Goal: Use online tool/utility: Use online tool/utility

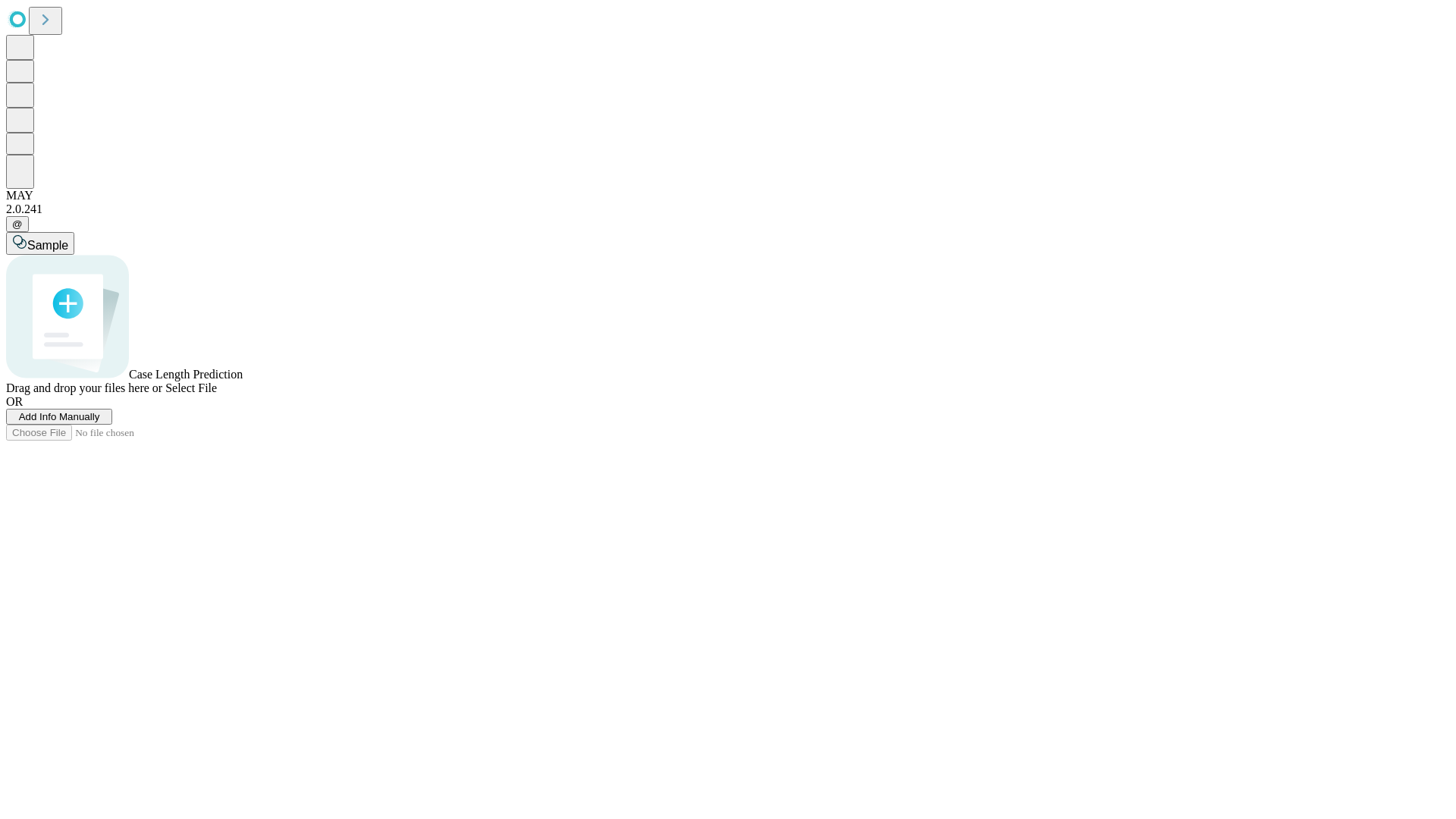
click at [100, 423] on span "Add Info Manually" at bounding box center [59, 417] width 82 height 12
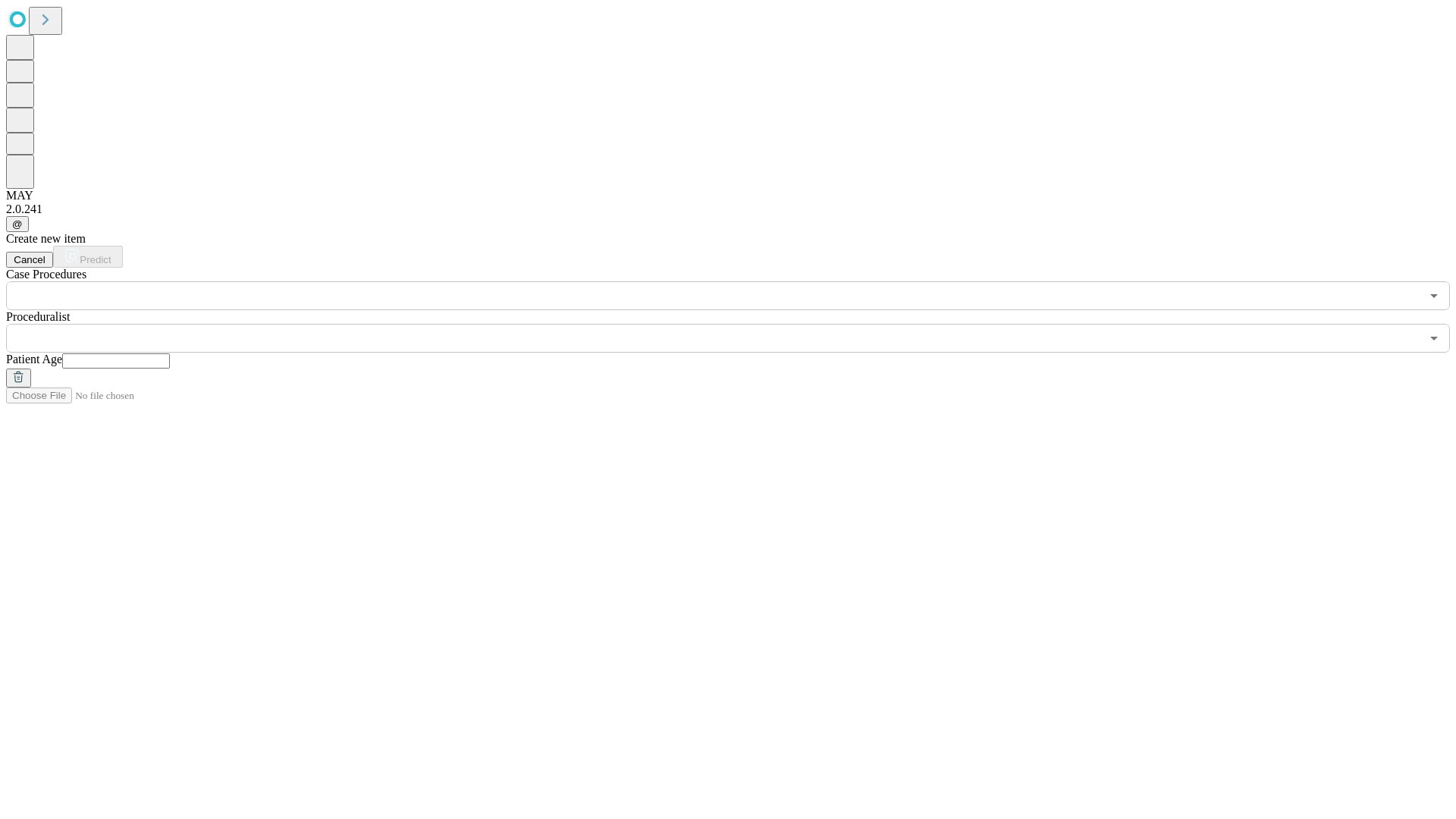
click at [170, 353] on input "text" at bounding box center [116, 360] width 108 height 15
type input "**"
click at [738, 323] on input "text" at bounding box center [713, 337] width 1414 height 29
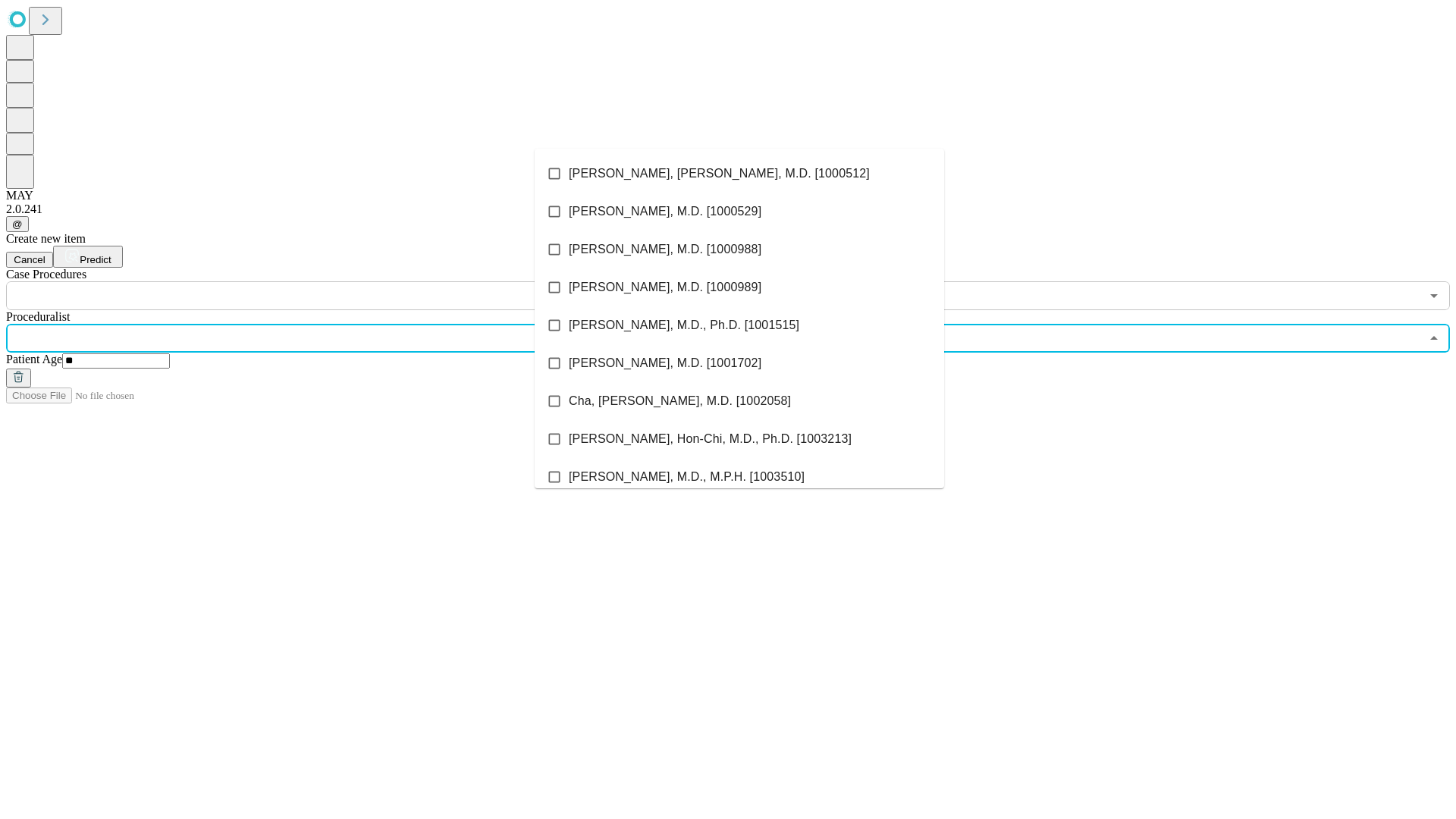
click at [739, 174] on li "[PERSON_NAME], [PERSON_NAME], M.D. [1000512]" at bounding box center [739, 173] width 410 height 38
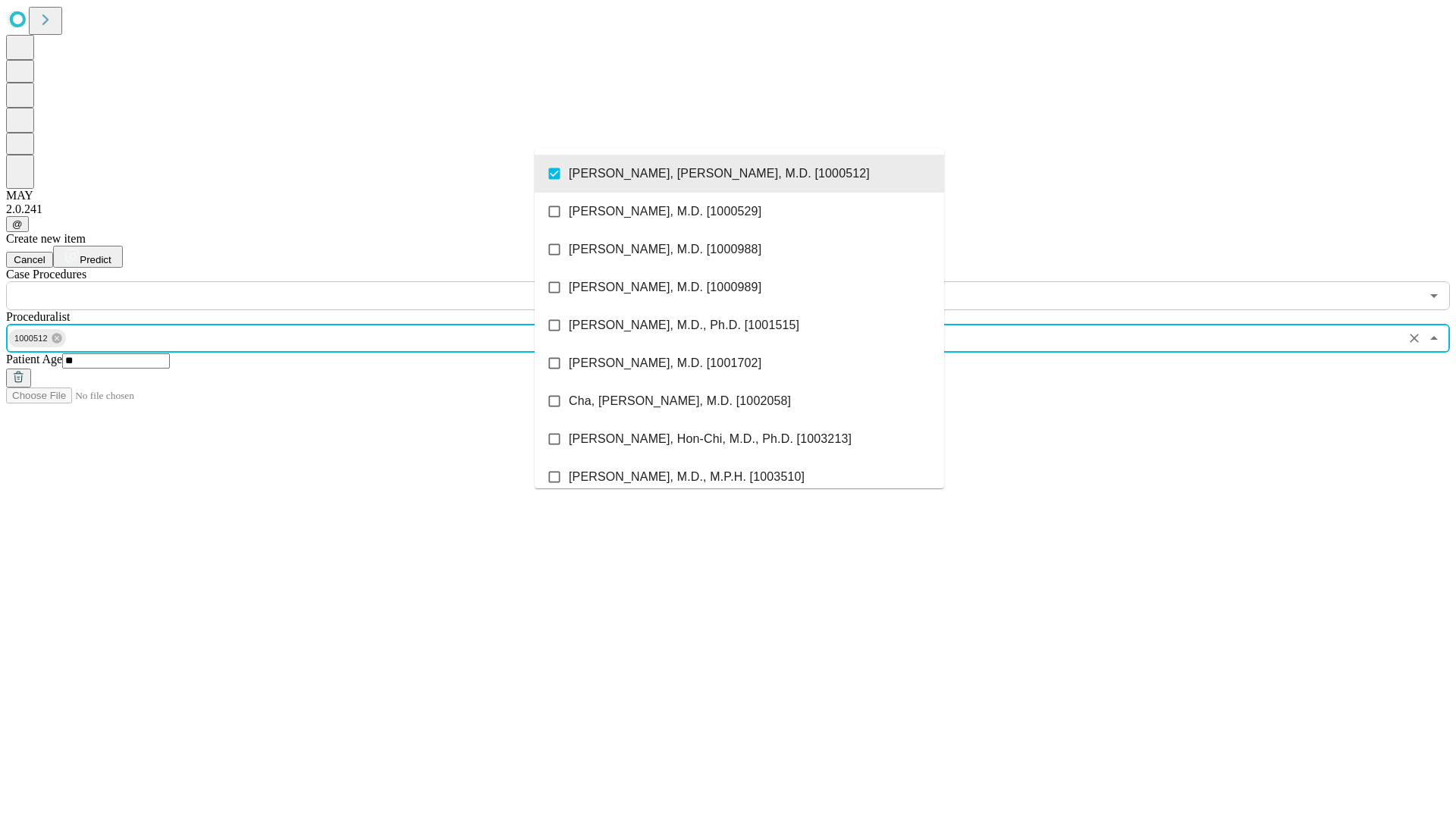
click at [319, 281] on input "text" at bounding box center [713, 295] width 1414 height 29
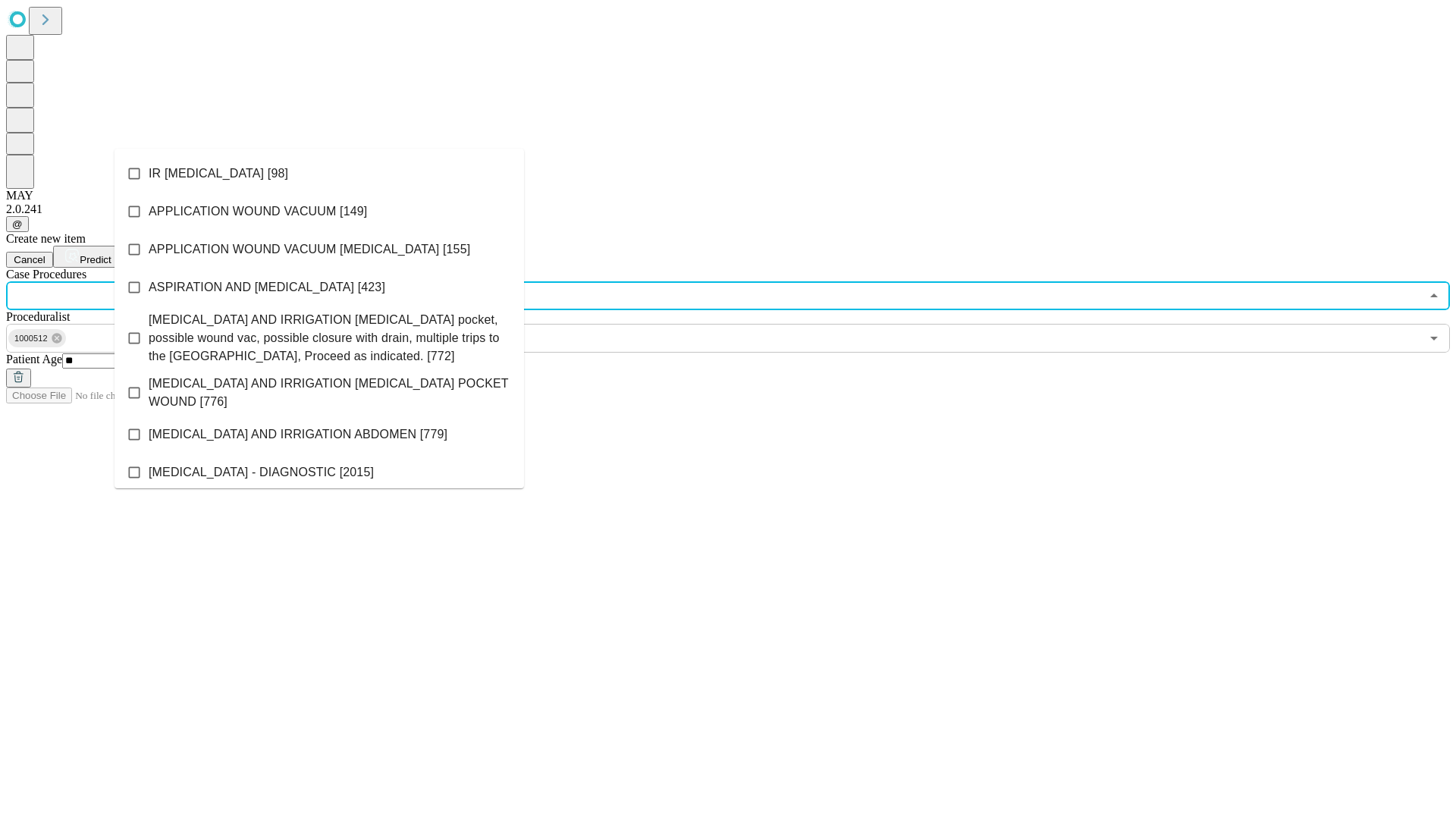
click at [320, 174] on li "IR [MEDICAL_DATA] [98]" at bounding box center [319, 173] width 410 height 38
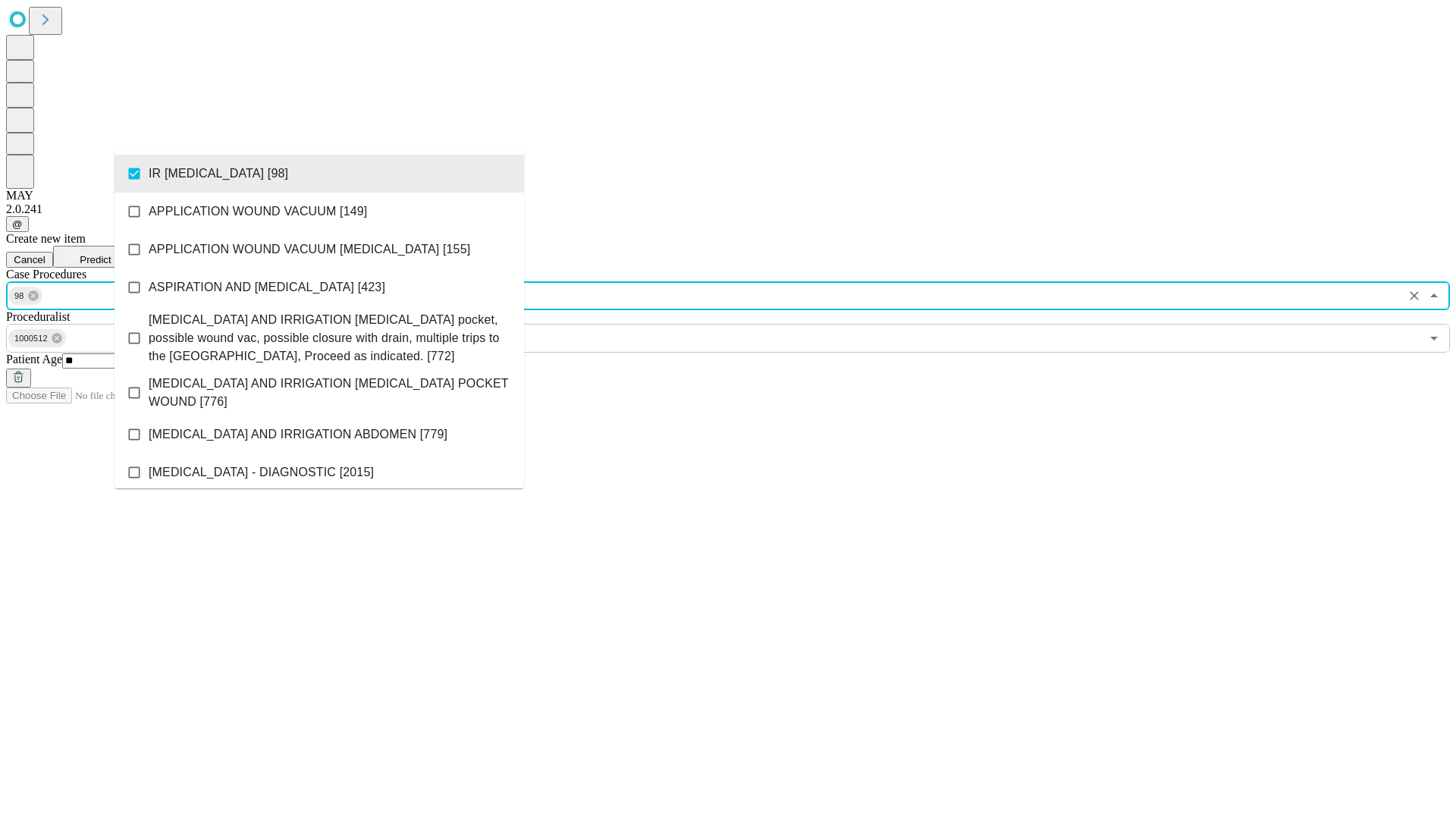
click at [111, 254] on span "Predict" at bounding box center [95, 260] width 31 height 12
